Goal: Task Accomplishment & Management: Use online tool/utility

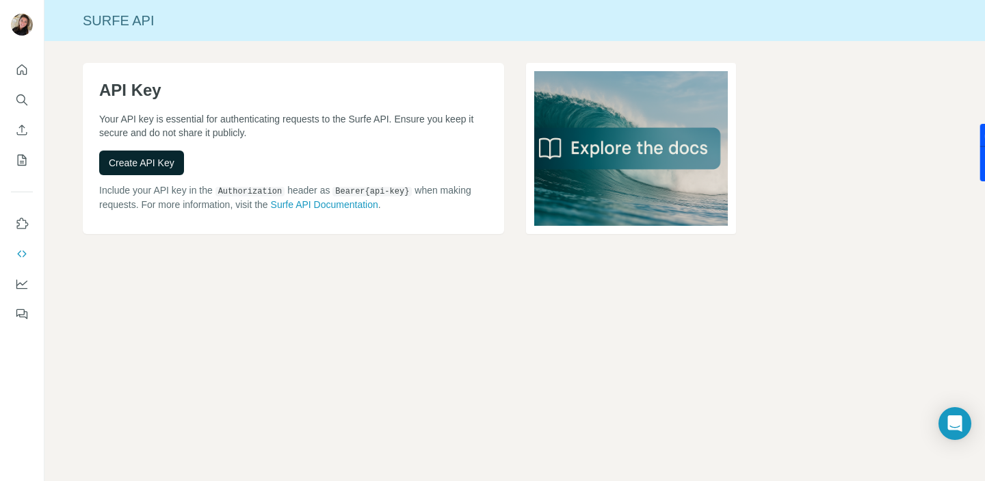
click at [168, 168] on span "Create API Key" at bounding box center [142, 163] width 66 height 14
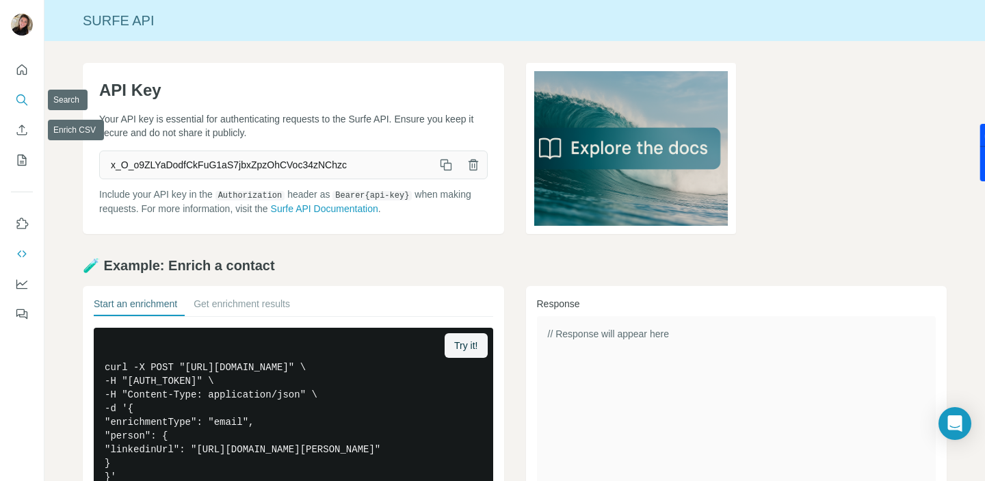
click at [24, 103] on icon "Search" at bounding box center [22, 100] width 14 height 14
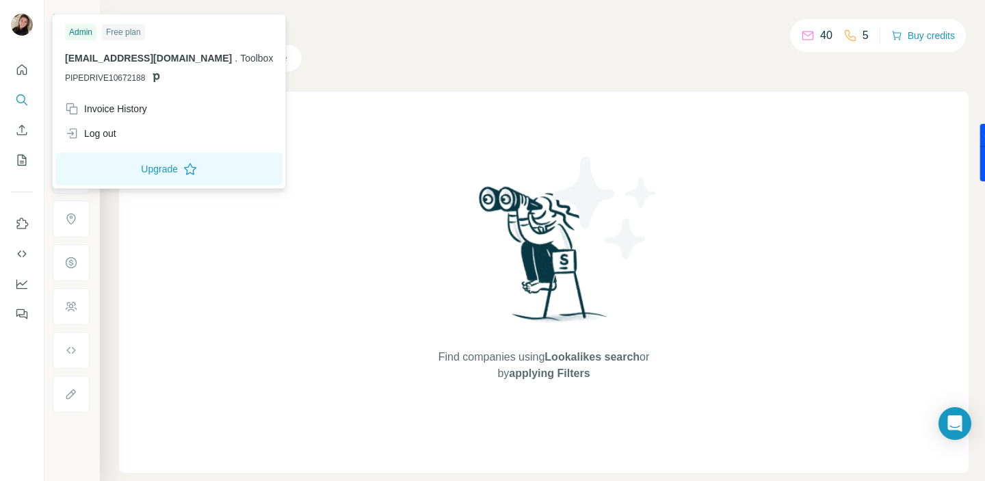
click at [23, 26] on img at bounding box center [22, 25] width 22 height 22
click at [22, 90] on button "Search" at bounding box center [22, 100] width 22 height 25
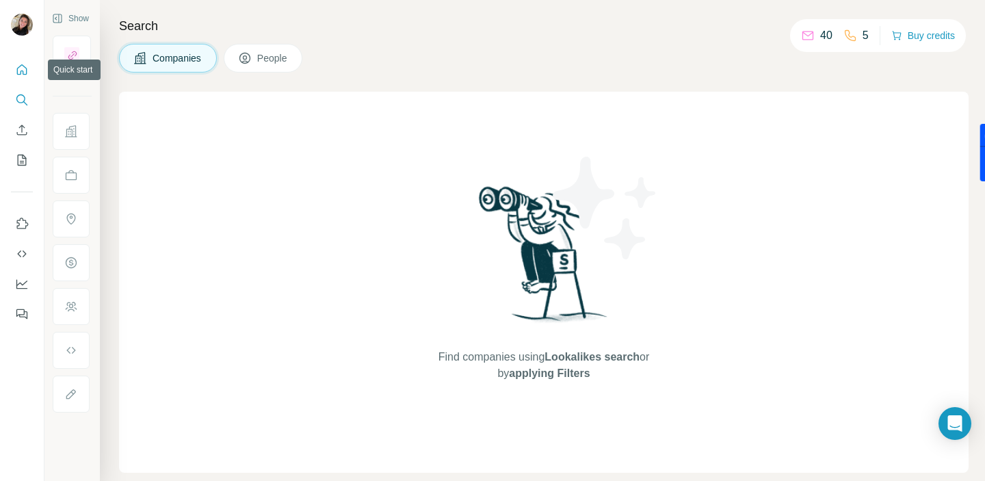
click at [22, 71] on icon "Quick start" at bounding box center [22, 70] width 14 height 14
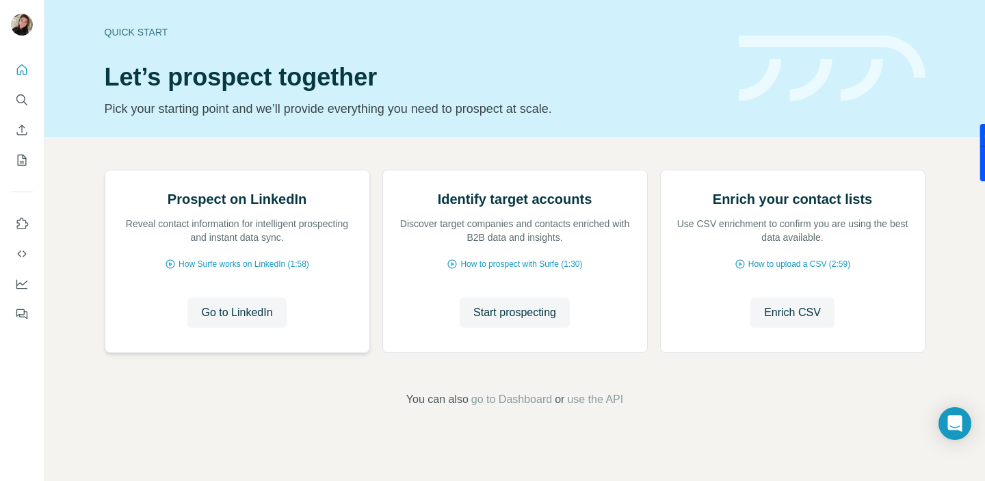
scroll to position [107, 0]
click at [252, 321] on span "Go to LinkedIn" at bounding box center [236, 312] width 71 height 16
